Goal: Check status: Check status

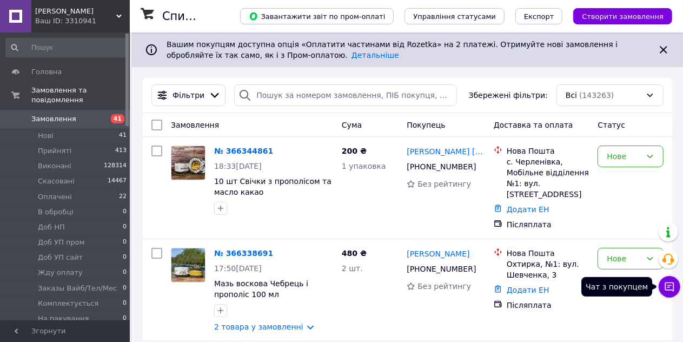
click at [667, 288] on icon at bounding box center [669, 286] width 11 height 11
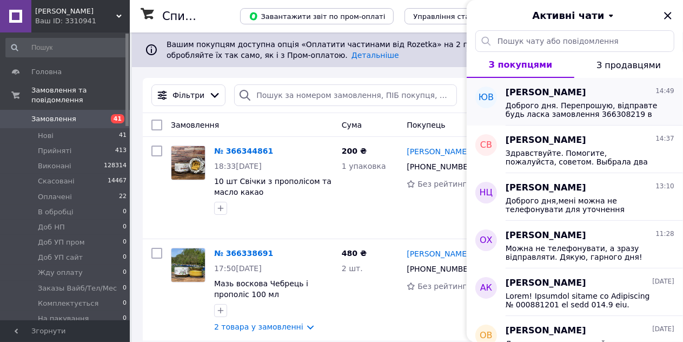
click at [598, 107] on span "Доброго дня. Перепрошую, відправте будь ласка замовлення 366308219 в [GEOGRAPHI…" at bounding box center [583, 109] width 154 height 17
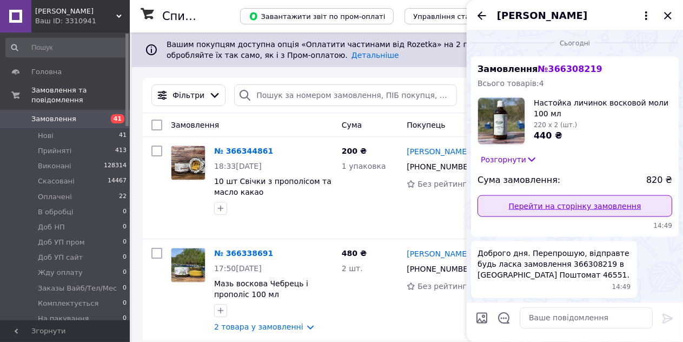
scroll to position [1031, 0]
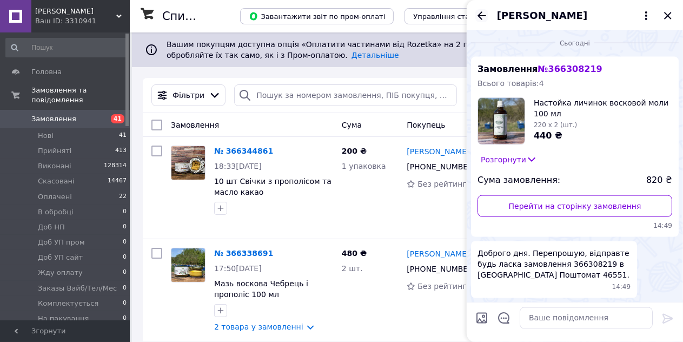
click at [482, 16] on icon "Назад" at bounding box center [481, 15] width 13 height 13
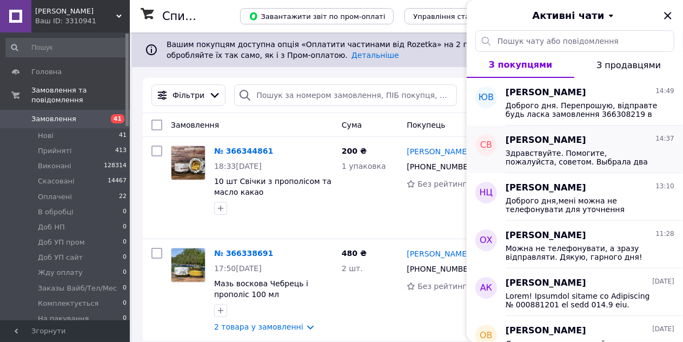
click at [565, 151] on span "Здравствуйте. Помогите, пожалуйста, советом. Выбрала два фитиля: Фитиль 3 мм хл…" at bounding box center [583, 157] width 154 height 17
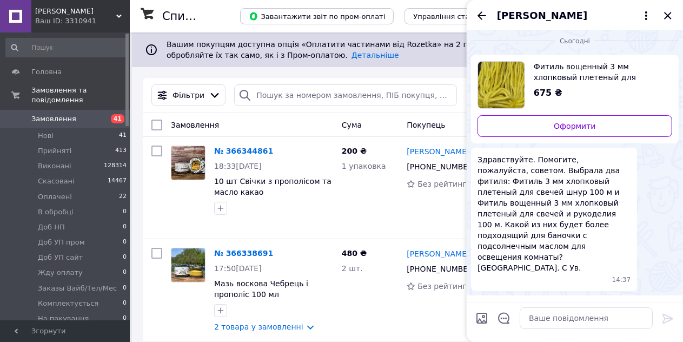
scroll to position [0, 0]
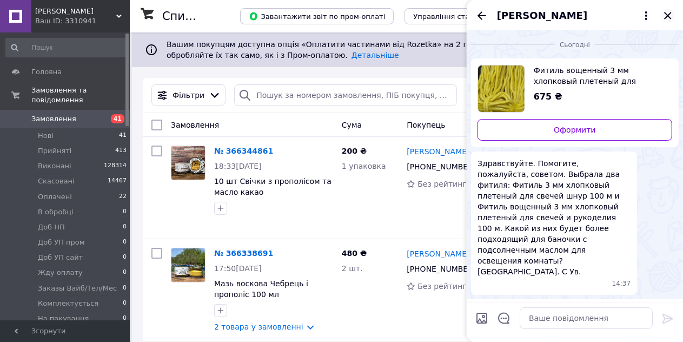
click at [671, 17] on icon "Закрити" at bounding box center [667, 15] width 7 height 7
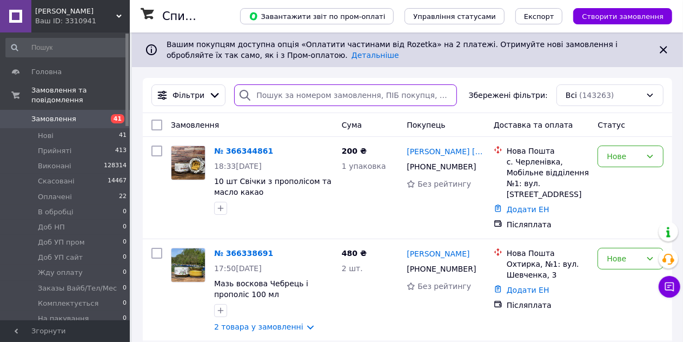
click at [303, 96] on input "search" at bounding box center [345, 95] width 223 height 22
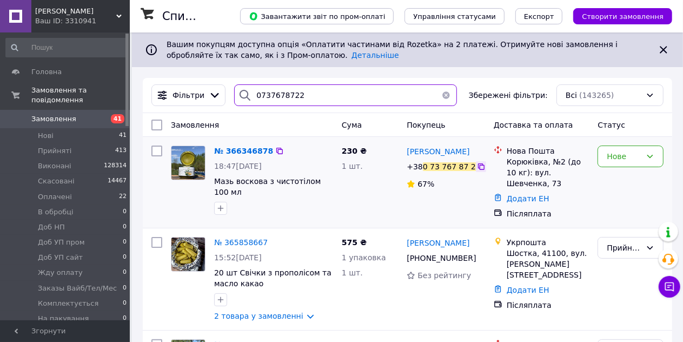
type input "0737678722"
click at [480, 167] on icon at bounding box center [481, 166] width 9 height 9
click at [438, 96] on button "button" at bounding box center [446, 95] width 22 height 22
